Goal: Navigation & Orientation: Find specific page/section

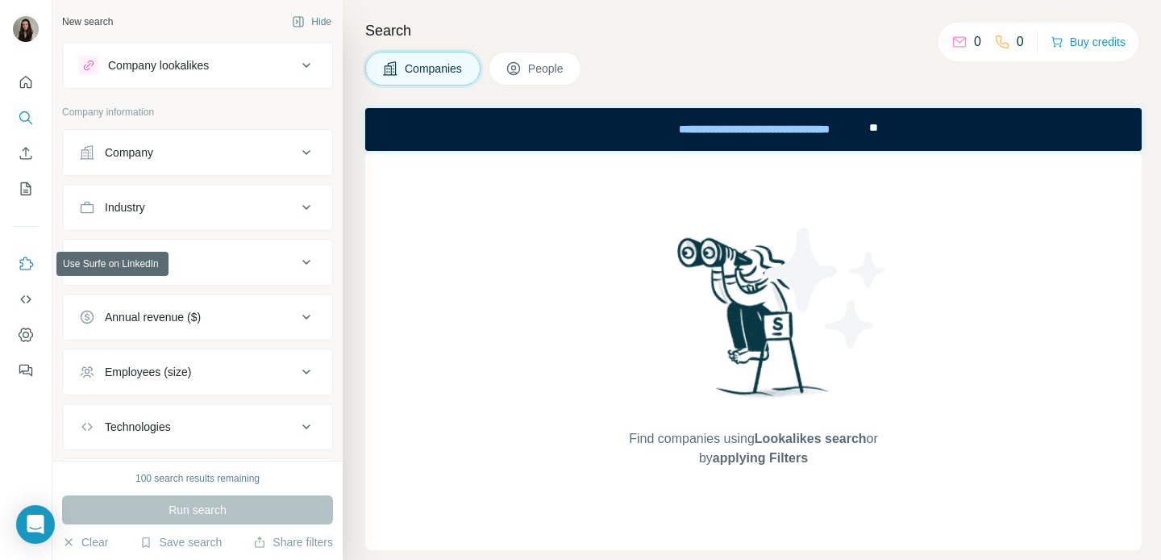
click at [22, 264] on icon "Use Surfe on LinkedIn" at bounding box center [26, 264] width 16 height 16
click at [27, 294] on icon "Use Surfe API" at bounding box center [26, 299] width 16 height 16
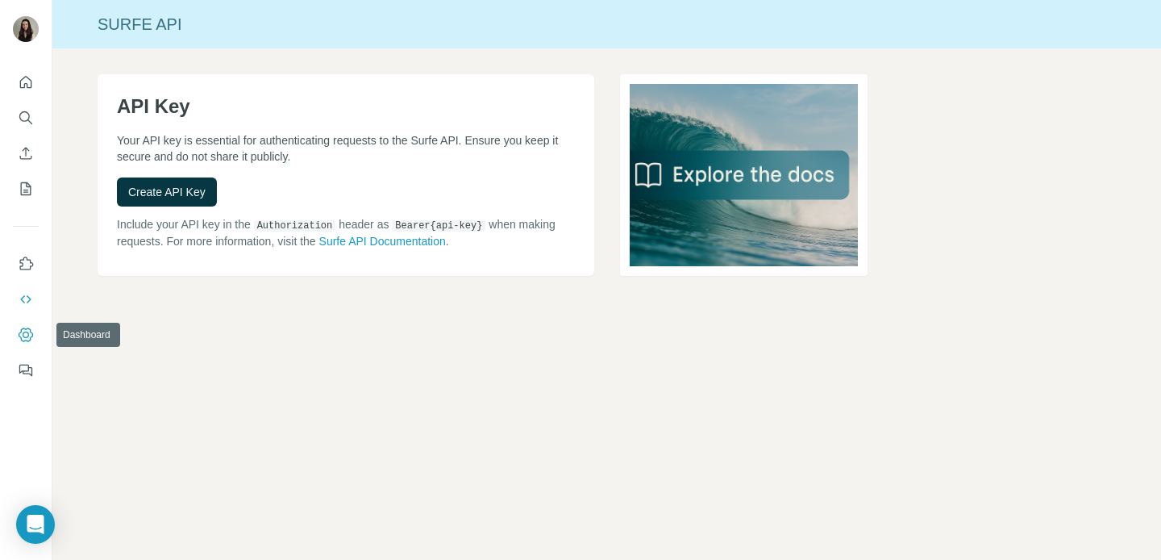
click at [28, 327] on icon "Dashboard" at bounding box center [26, 335] width 16 height 16
